Goal: Transaction & Acquisition: Purchase product/service

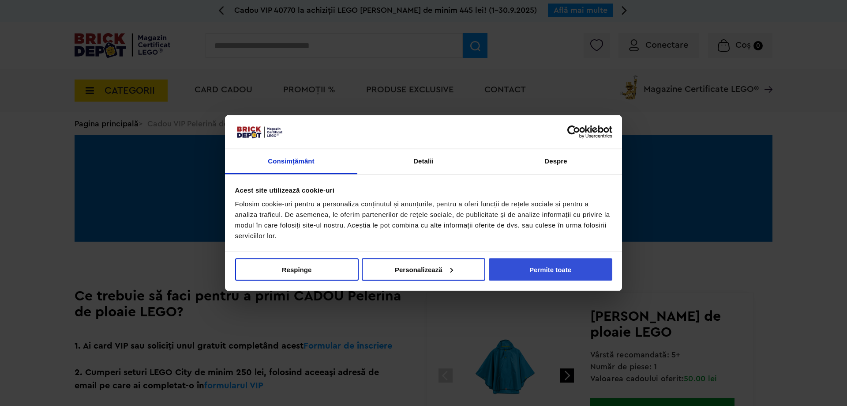
click at [547, 271] on button "Permite toate" at bounding box center [551, 269] width 124 height 23
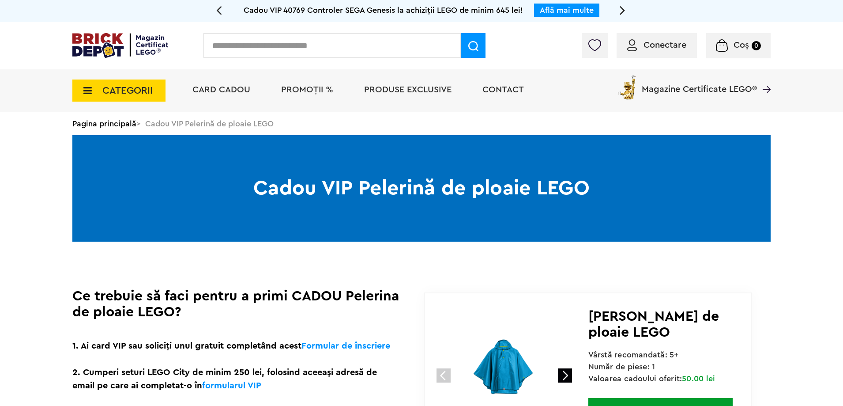
click at [106, 93] on span "CATEGORII" at bounding box center [127, 91] width 50 height 10
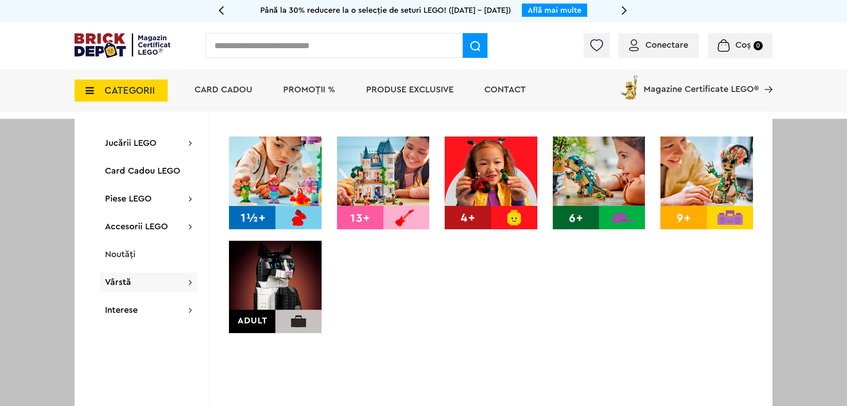
click at [265, 281] on img at bounding box center [275, 287] width 93 height 93
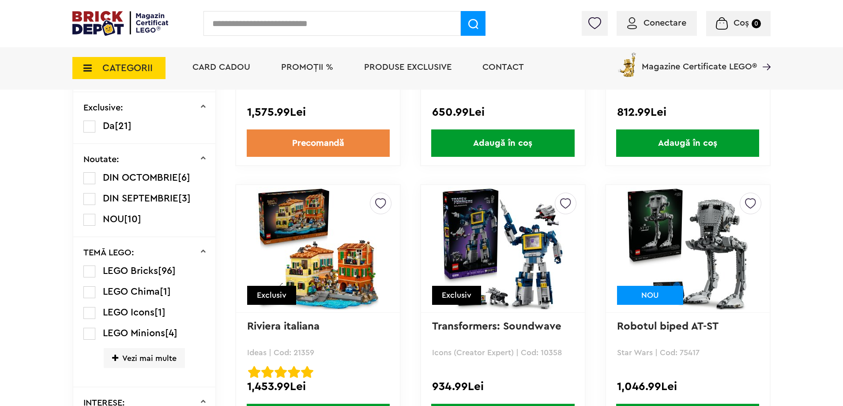
scroll to position [574, 0]
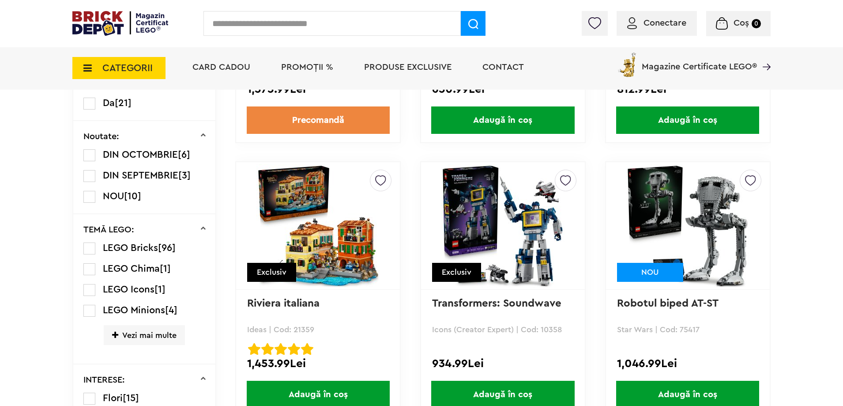
click at [156, 339] on span "Vezi mai multe" at bounding box center [144, 335] width 81 height 20
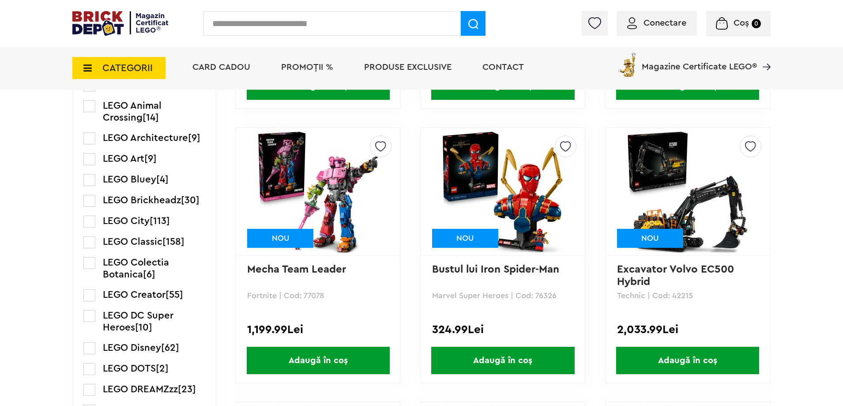
scroll to position [883, 0]
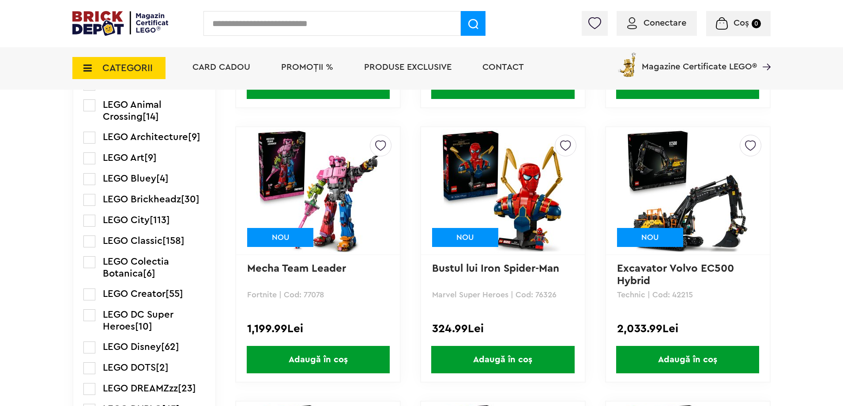
click at [91, 263] on label at bounding box center [89, 262] width 12 height 12
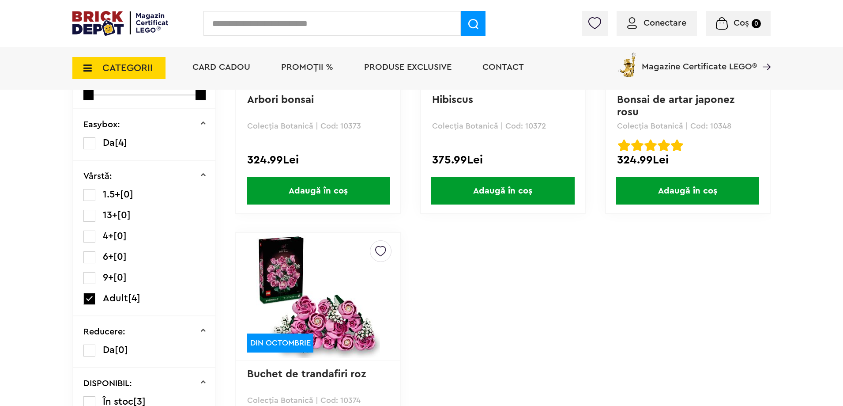
scroll to position [177, 0]
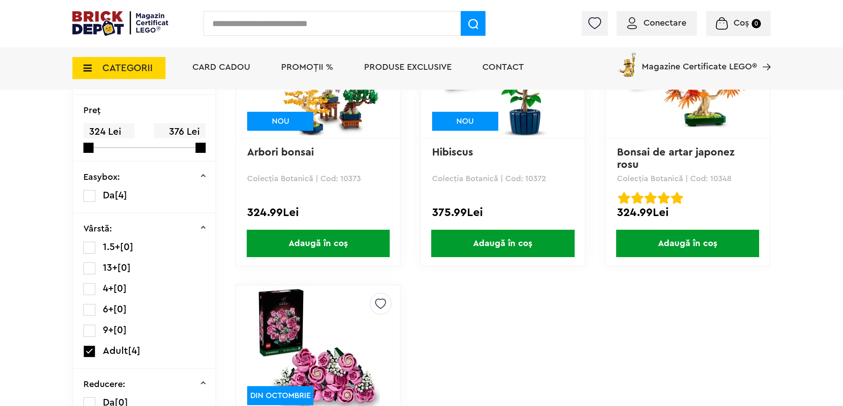
click at [275, 26] on input "text" at bounding box center [331, 23] width 257 height 25
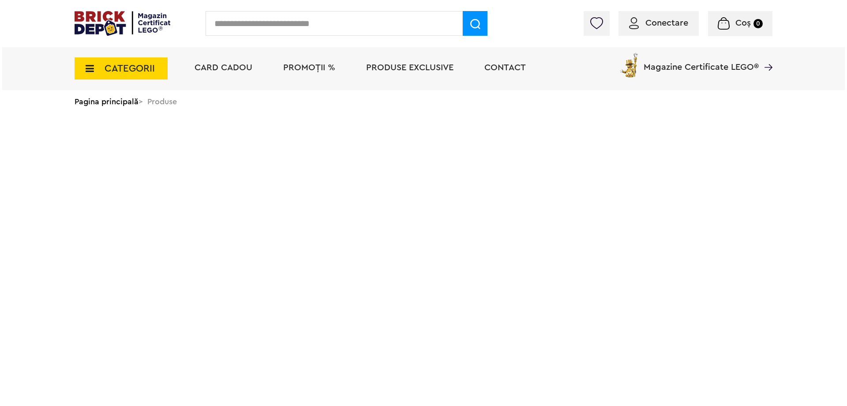
scroll to position [883, 0]
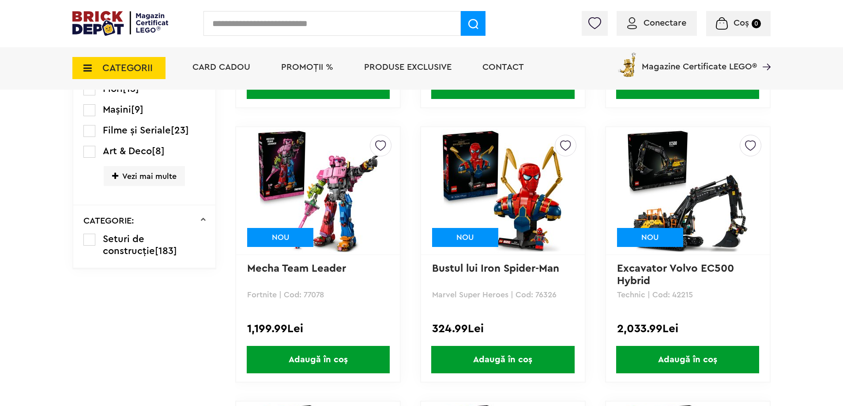
click at [275, 26] on input "text" at bounding box center [331, 23] width 257 height 25
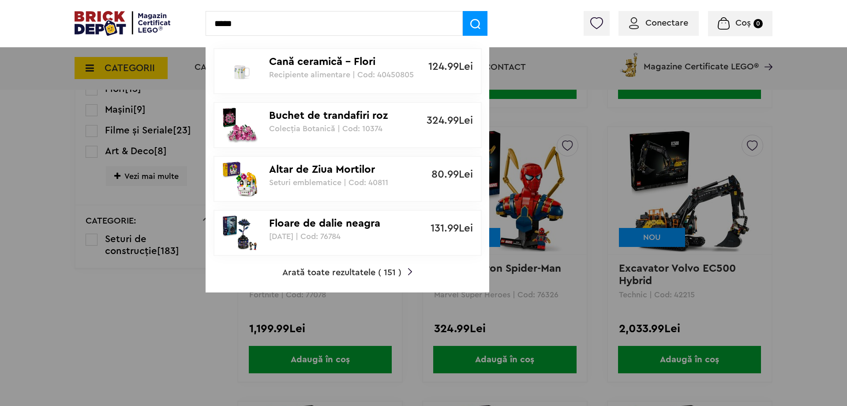
type input "*****"
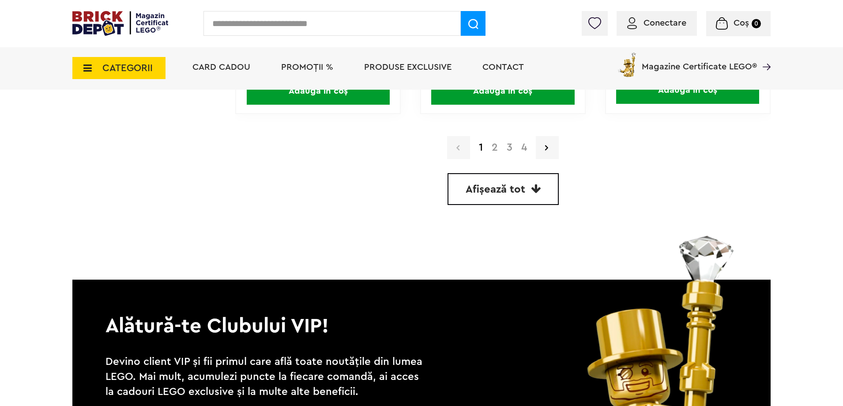
scroll to position [2559, 0]
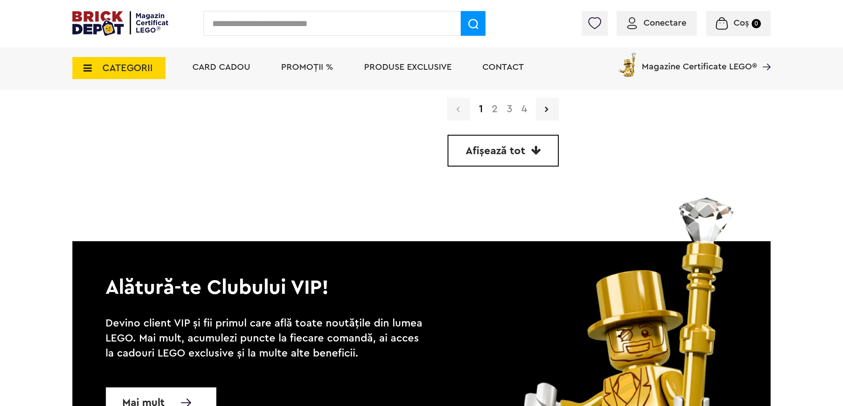
click at [508, 146] on span "Afișează tot" at bounding box center [496, 151] width 60 height 11
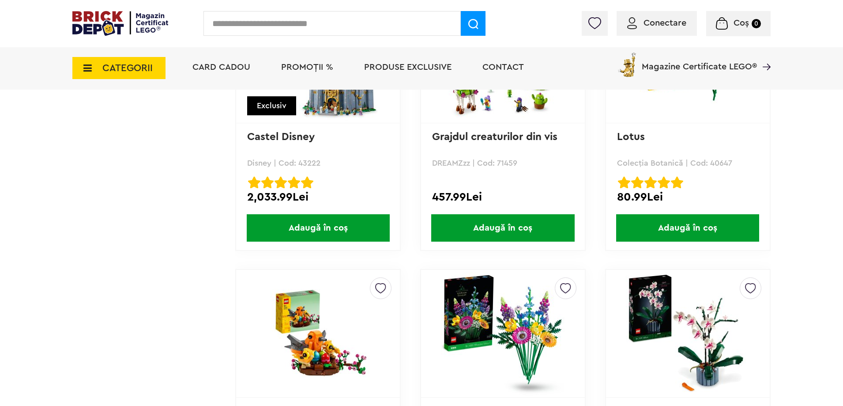
scroll to position [6884, 0]
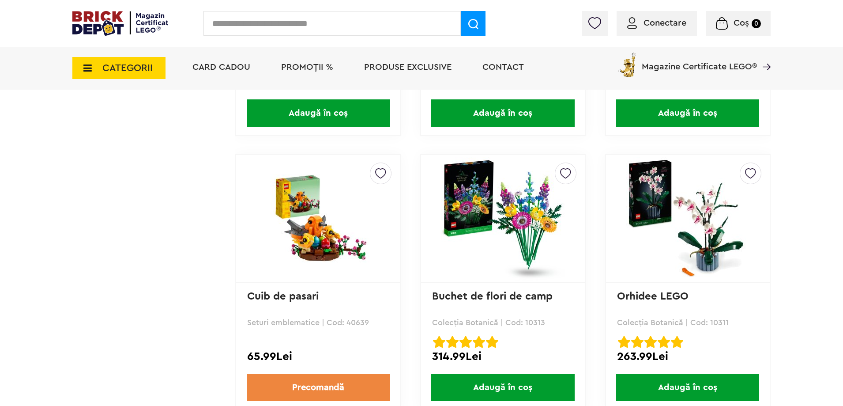
click at [657, 204] on img at bounding box center [688, 219] width 124 height 124
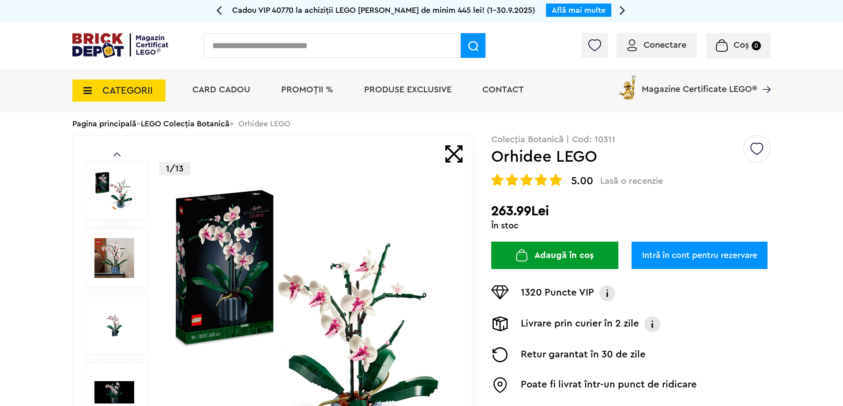
click at [251, 307] on img at bounding box center [311, 325] width 284 height 284
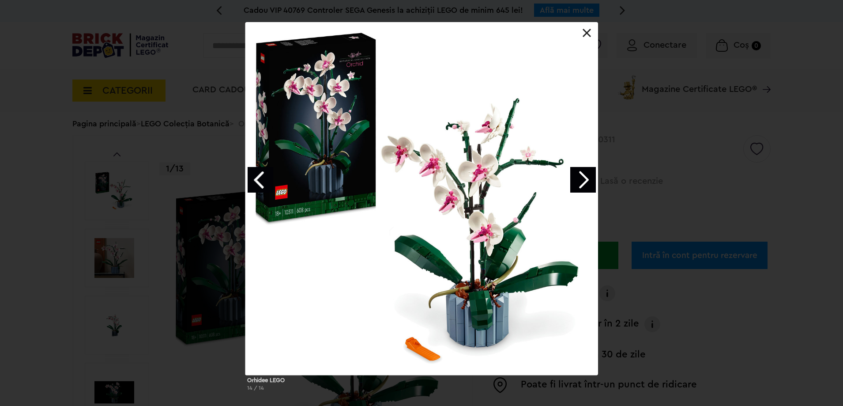
click at [582, 179] on link "Next image" at bounding box center [583, 180] width 26 height 26
click at [580, 180] on link "Next image" at bounding box center [583, 180] width 26 height 26
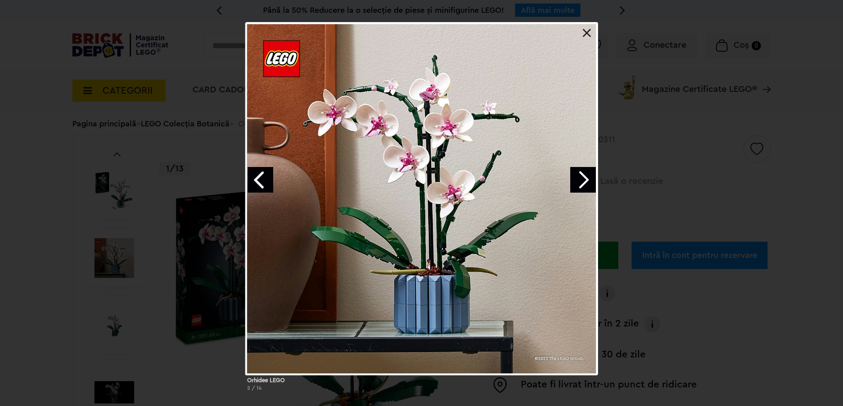
click at [580, 180] on link "Next image" at bounding box center [583, 180] width 26 height 26
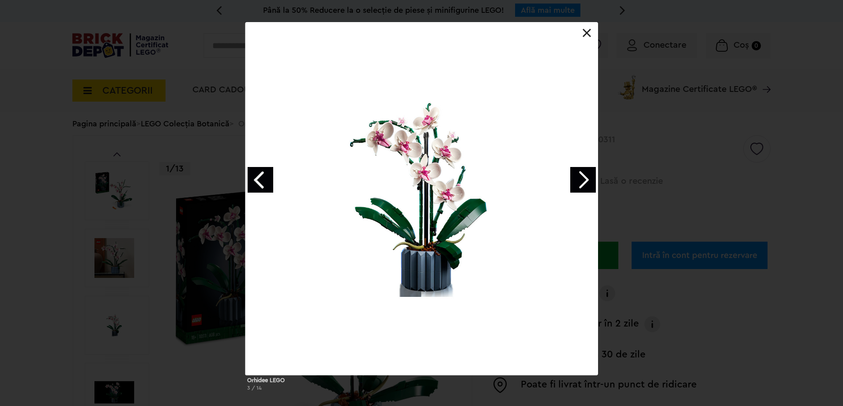
click at [580, 180] on link "Next image" at bounding box center [583, 180] width 26 height 26
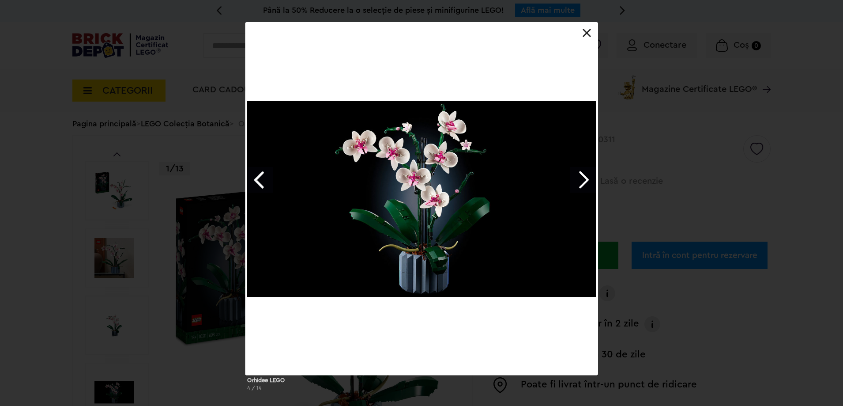
click at [580, 180] on link "Next image" at bounding box center [583, 180] width 26 height 26
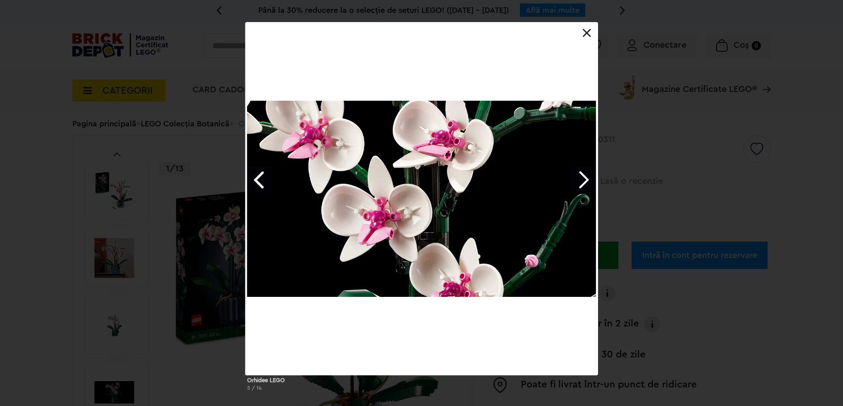
click at [580, 180] on link "Next image" at bounding box center [583, 180] width 26 height 26
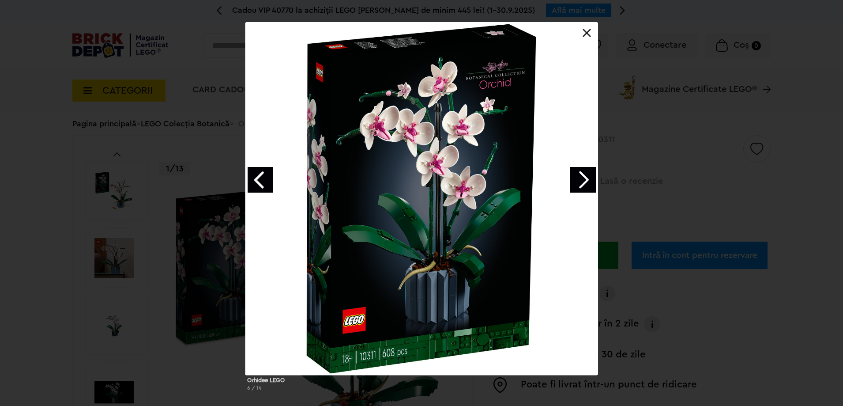
click at [590, 32] on link at bounding box center [586, 33] width 9 height 9
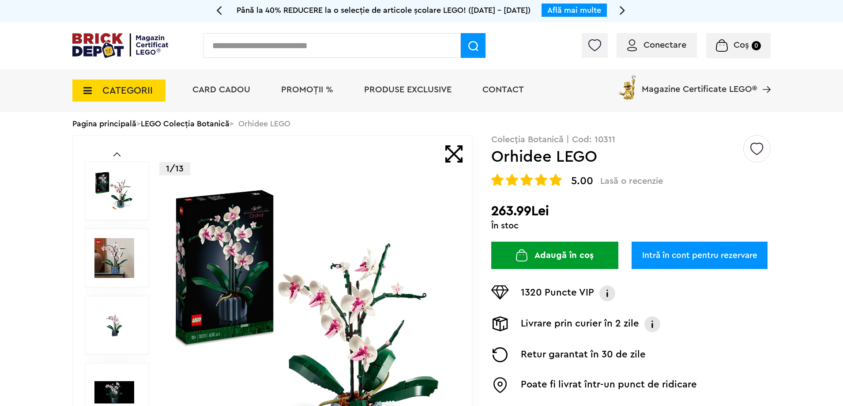
click at [564, 257] on button "Adaugă în coș" at bounding box center [554, 254] width 127 height 27
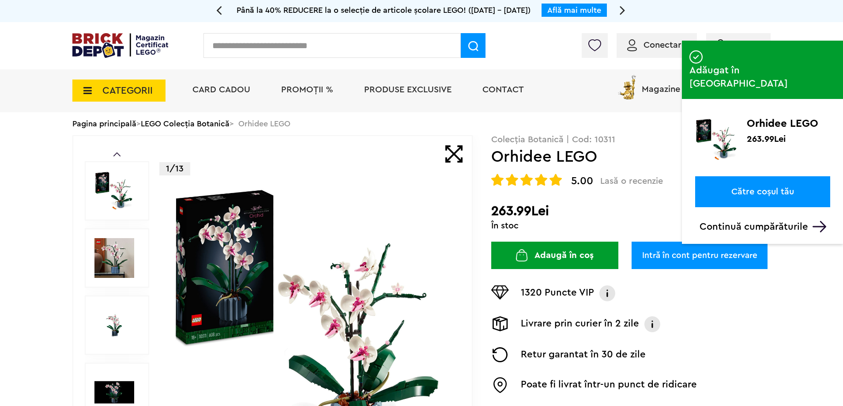
click at [759, 176] on link "Către coșul tău" at bounding box center [762, 191] width 135 height 31
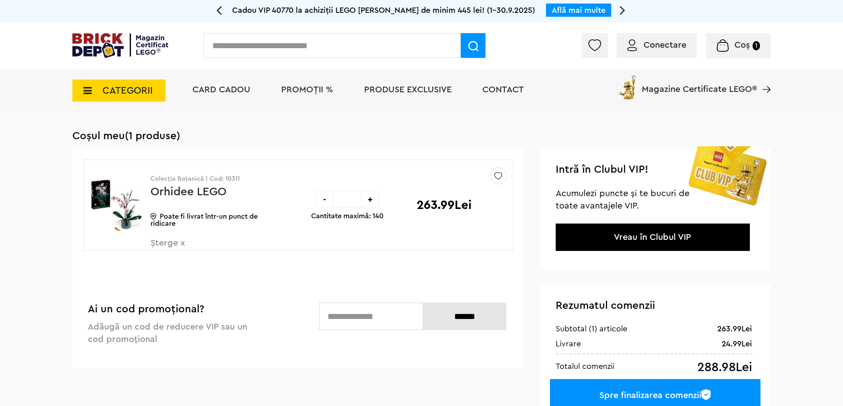
click at [660, 42] on span "Conectare" at bounding box center [664, 45] width 43 height 9
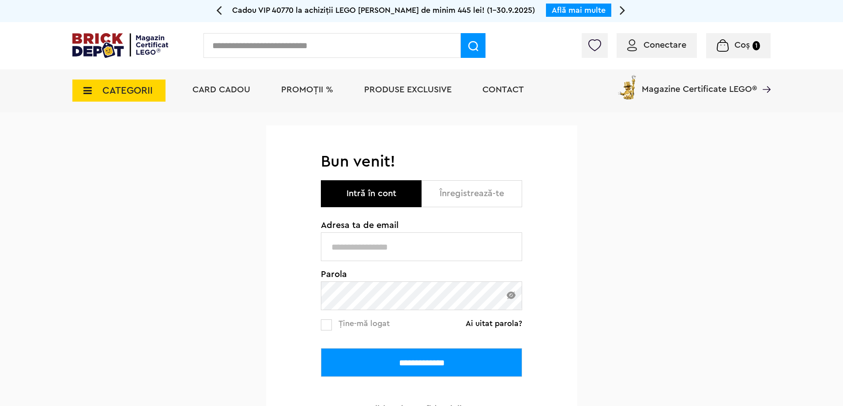
type input "**********"
click at [406, 361] on input "**********" at bounding box center [421, 362] width 201 height 29
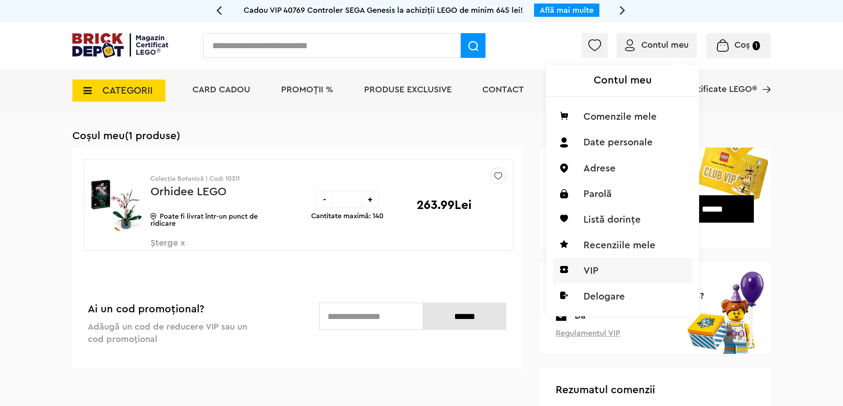
click at [587, 271] on li "VIP" at bounding box center [622, 271] width 139 height 26
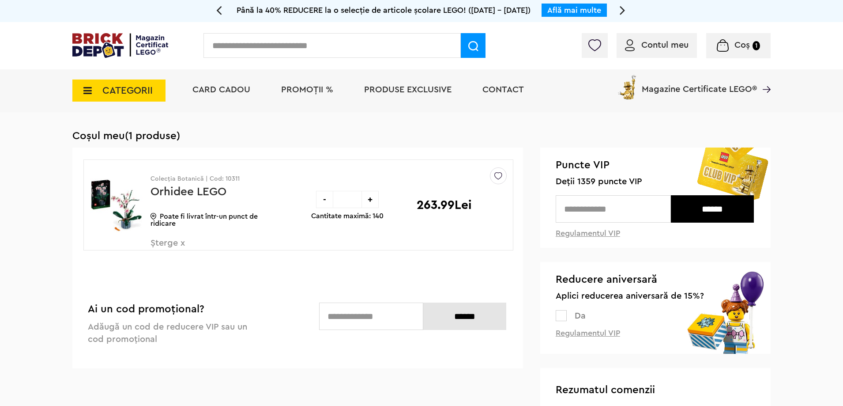
click at [131, 207] on img at bounding box center [117, 205] width 54 height 66
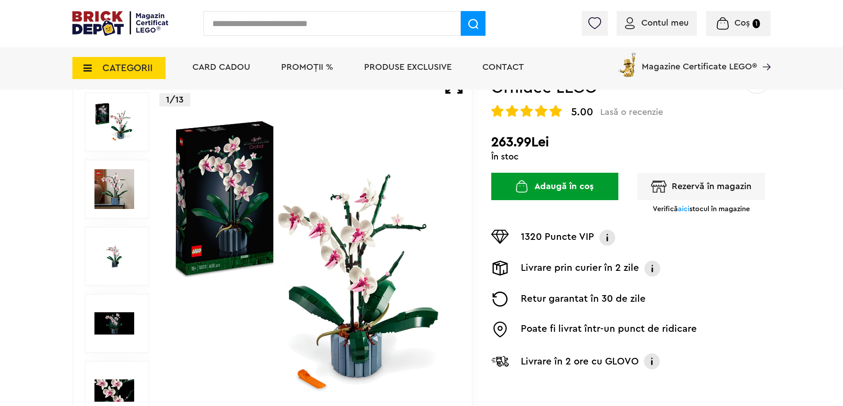
scroll to position [88, 0]
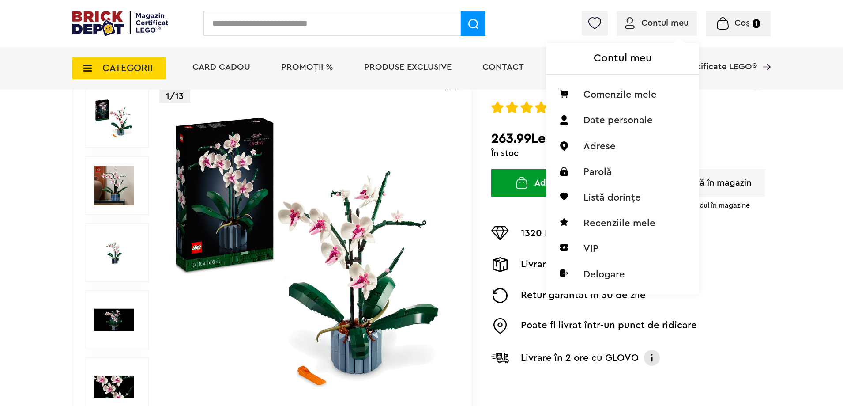
click at [658, 26] on span "Contul meu" at bounding box center [664, 23] width 47 height 9
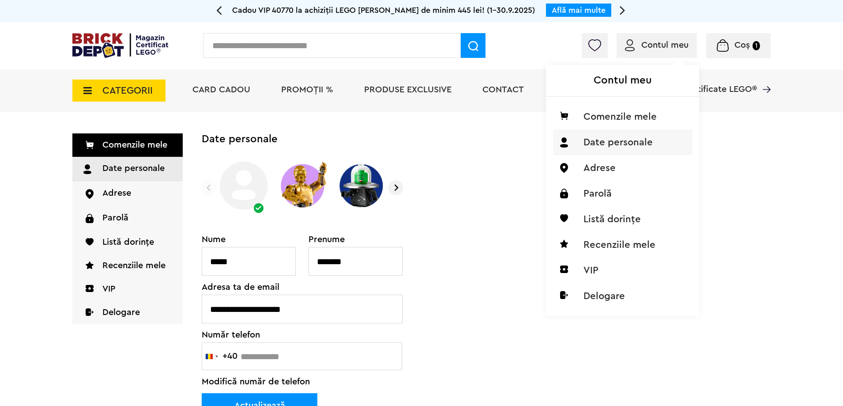
click at [657, 49] on span "Contul meu" at bounding box center [664, 45] width 47 height 9
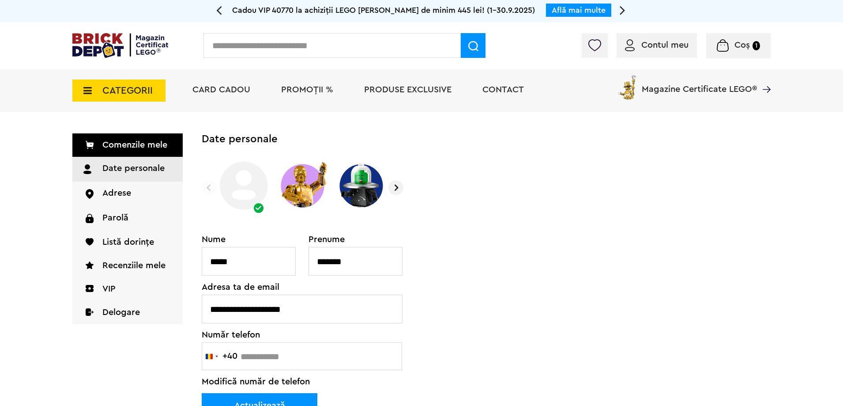
click at [658, 41] on span "Contul meu" at bounding box center [664, 45] width 47 height 9
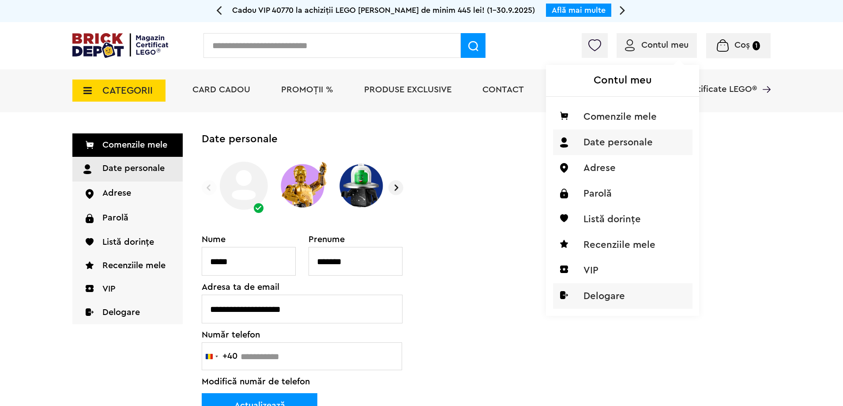
click at [605, 297] on li "Delogare" at bounding box center [622, 296] width 139 height 26
